Goal: Task Accomplishment & Management: Use online tool/utility

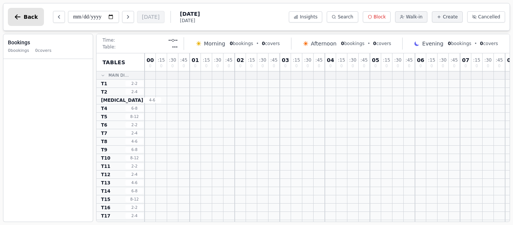
click at [20, 19] on icon "button" at bounding box center [18, 17] width 8 height 8
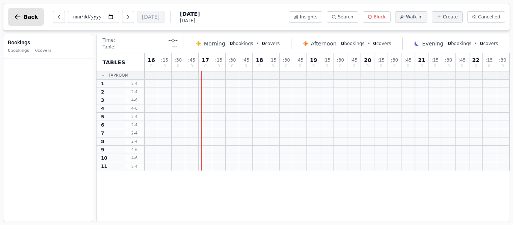
click at [21, 13] on button "Back" at bounding box center [26, 17] width 36 height 18
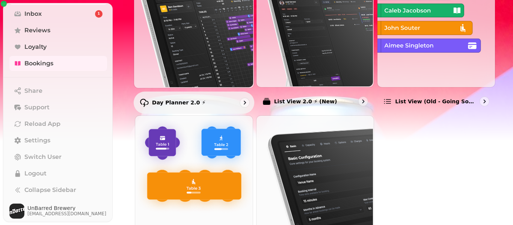
scroll to position [120, 0]
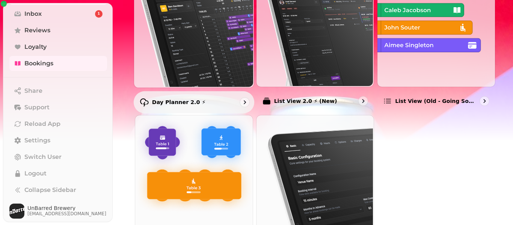
click at [196, 104] on p "Day Planner 2.0 ⚡" at bounding box center [179, 102] width 54 height 8
